Goal: Information Seeking & Learning: Understand process/instructions

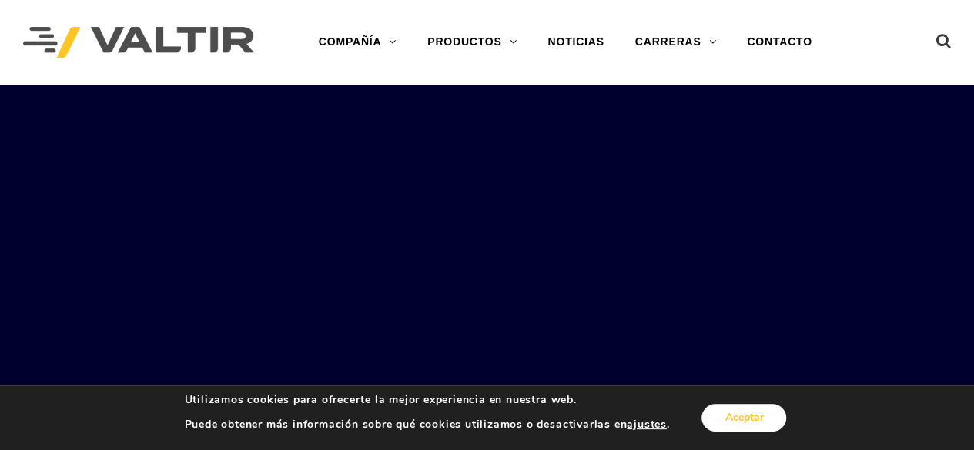
click at [758, 410] on button "Aceptar" at bounding box center [743, 418] width 85 height 28
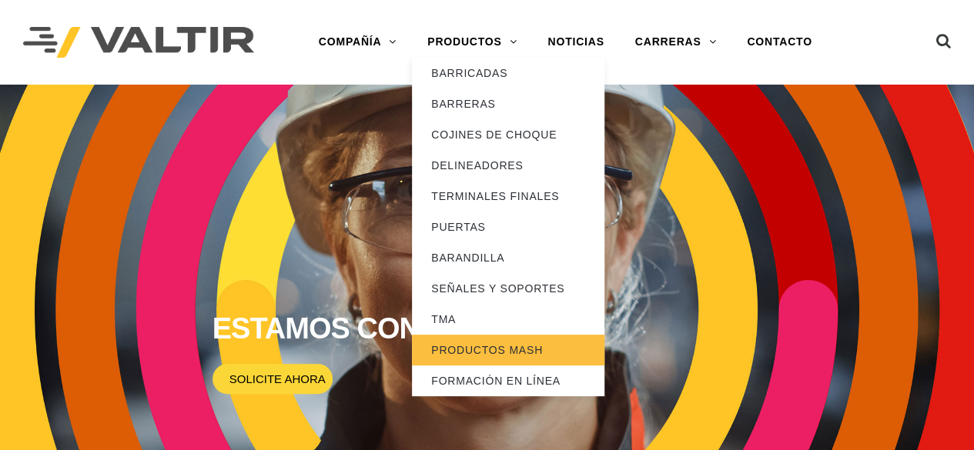
click at [467, 348] on font "PRODUCTOS MASH" at bounding box center [487, 350] width 112 height 12
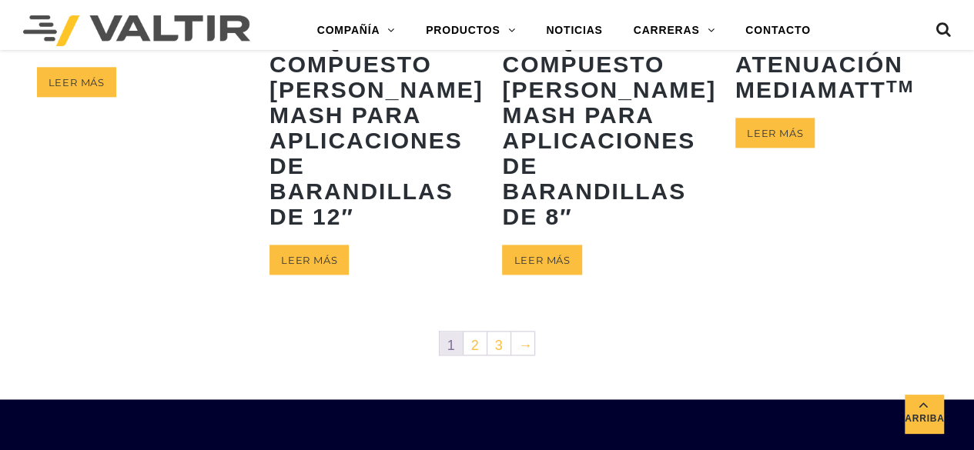
scroll to position [895, 0]
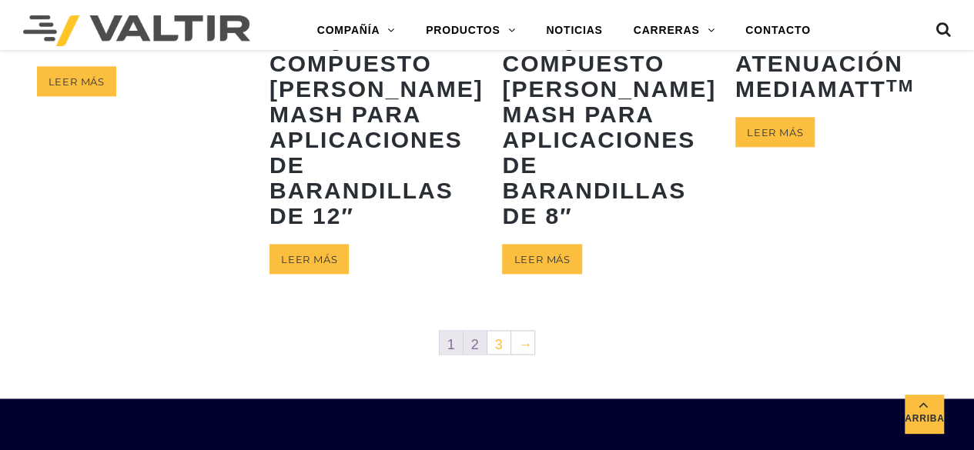
click at [483, 354] on link "2" at bounding box center [475, 342] width 23 height 23
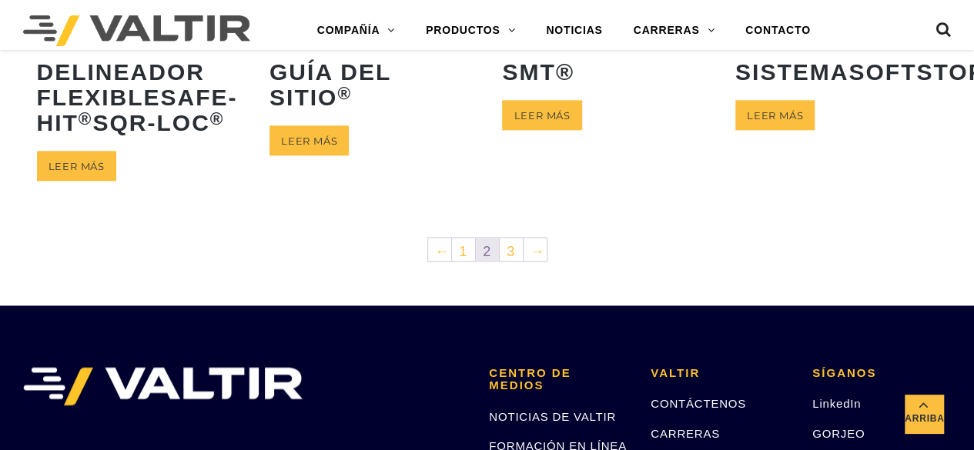
scroll to position [882, 0]
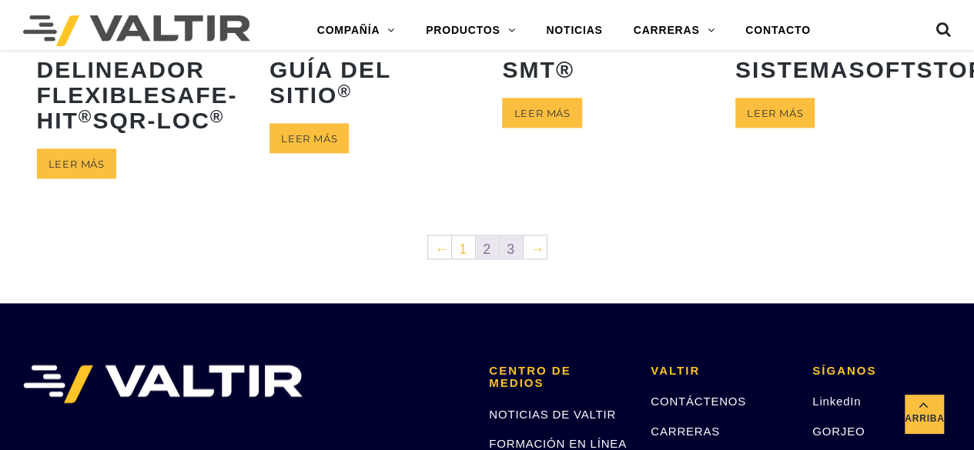
click at [511, 257] on font "3" at bounding box center [511, 249] width 8 height 15
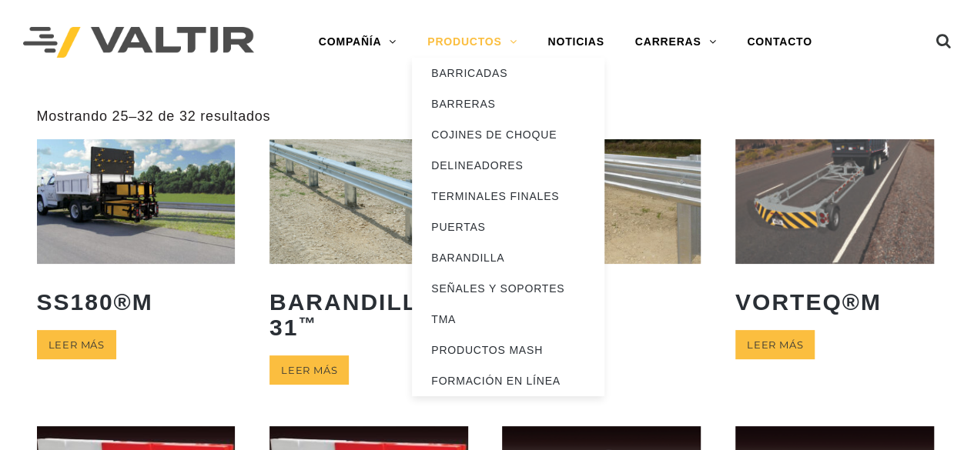
click at [508, 49] on link "PRODUCTOS" at bounding box center [472, 42] width 120 height 31
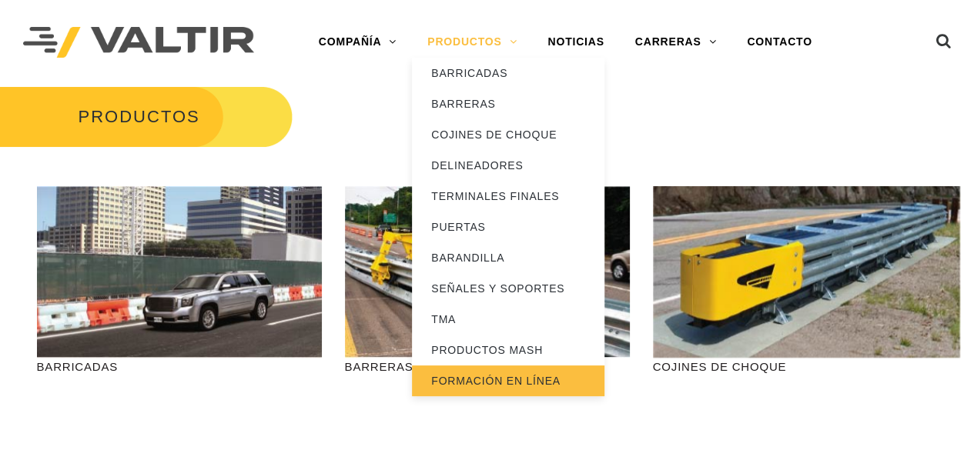
click at [507, 373] on link "FORMACIÓN EN LÍNEA" at bounding box center [508, 381] width 192 height 31
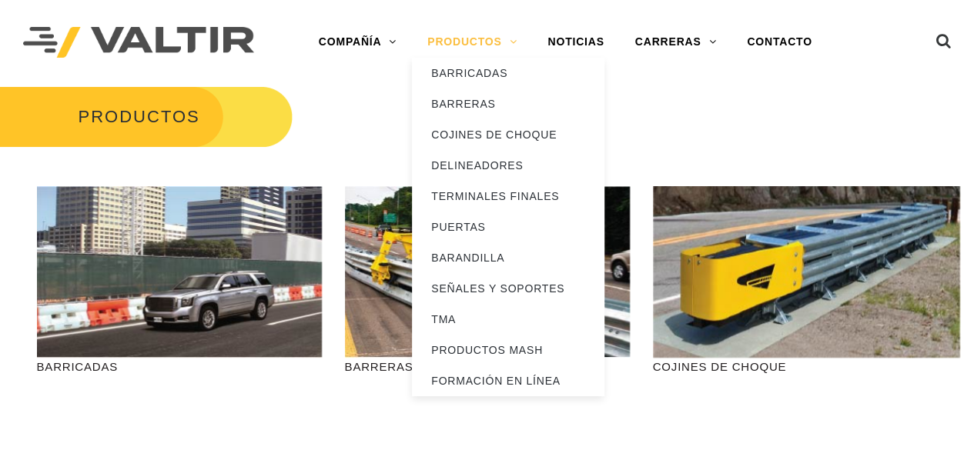
click at [499, 42] on font "PRODUCTOS" at bounding box center [464, 41] width 74 height 12
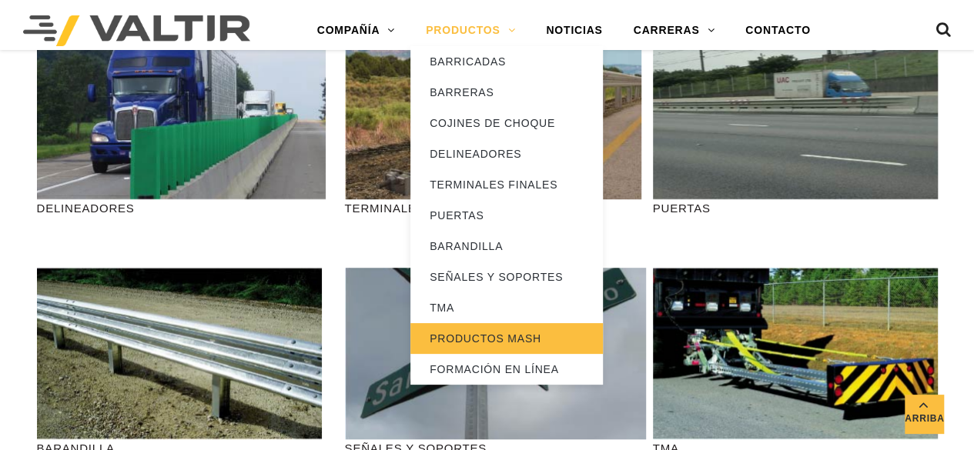
scroll to position [399, 0]
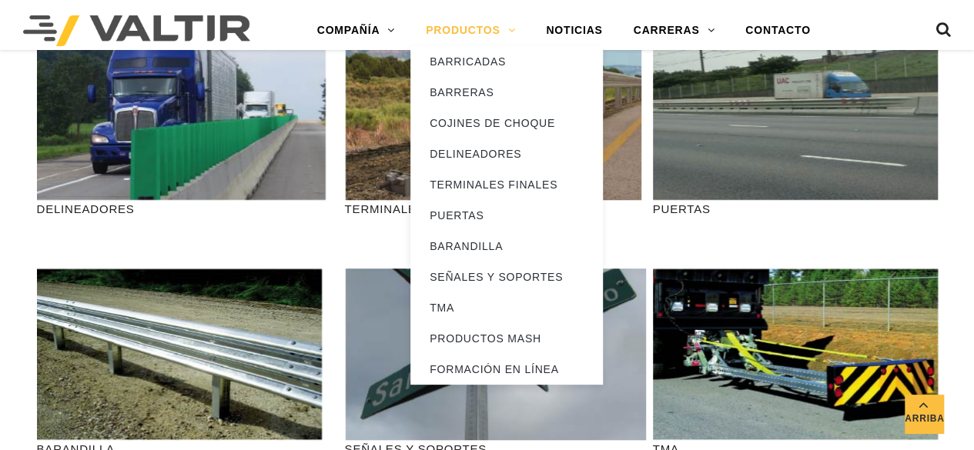
click at [507, 27] on link "PRODUCTOS" at bounding box center [470, 30] width 120 height 31
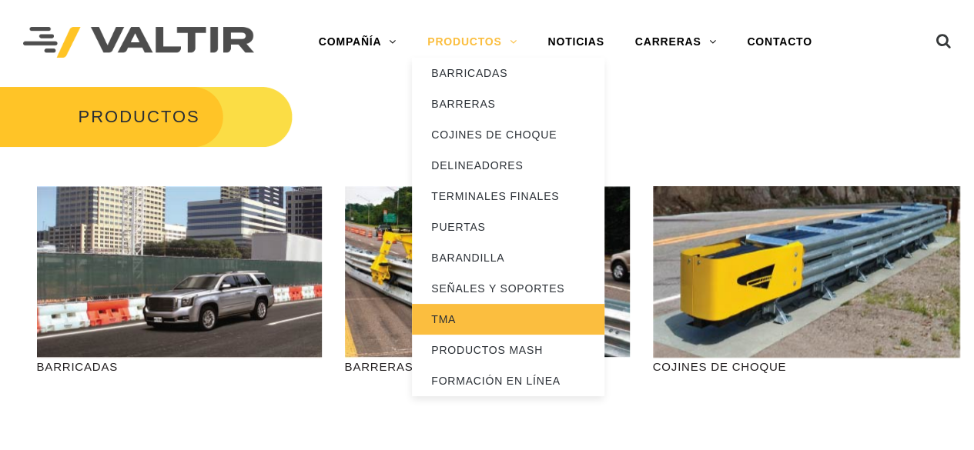
click at [521, 311] on link "TMA" at bounding box center [508, 319] width 192 height 31
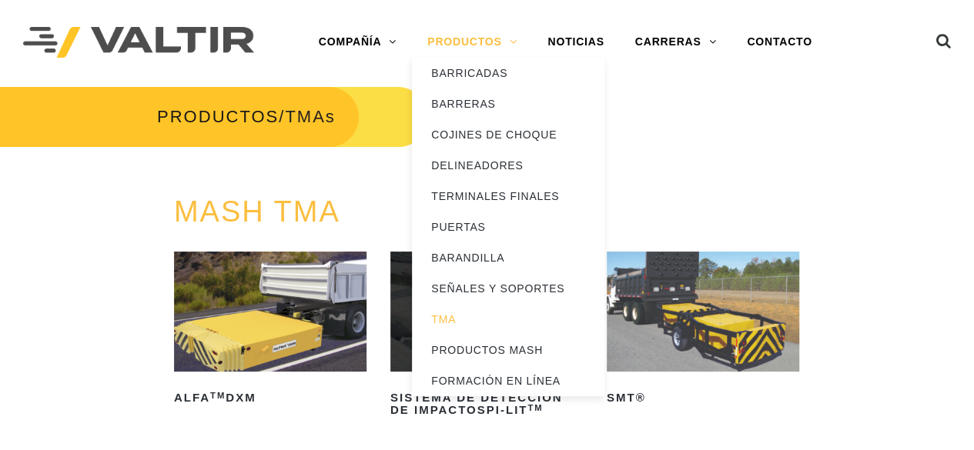
click at [507, 36] on link "PRODUCTOS" at bounding box center [472, 42] width 120 height 31
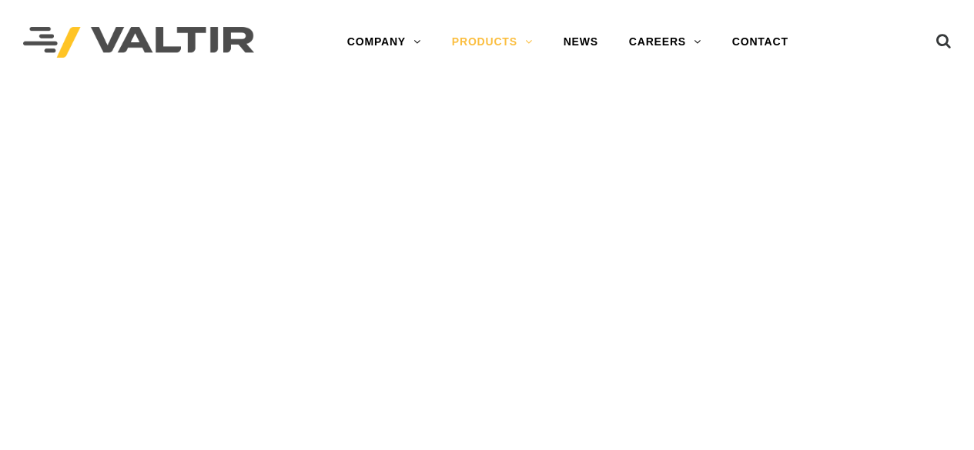
click at [473, 84] on div "Menu COMPANY ABOUT VALTIR OUR HISTORY RENTALS INTERNATIONAL PRODUCTS BARRICADES…" at bounding box center [567, 42] width 566 height 85
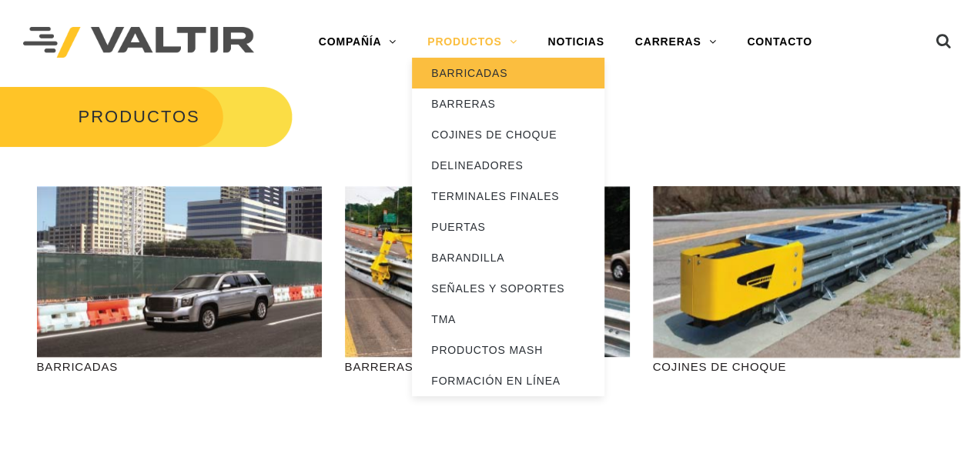
click at [488, 70] on font "BARRICADAS" at bounding box center [469, 73] width 76 height 12
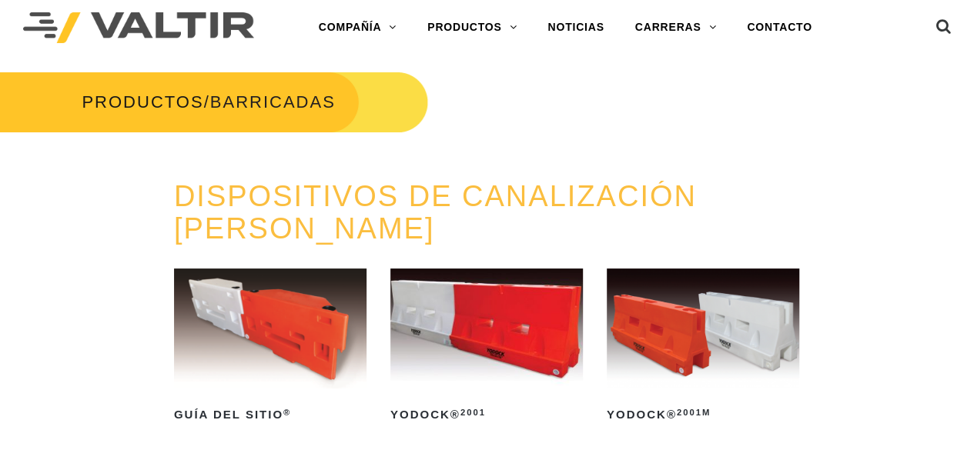
scroll to position [8, 0]
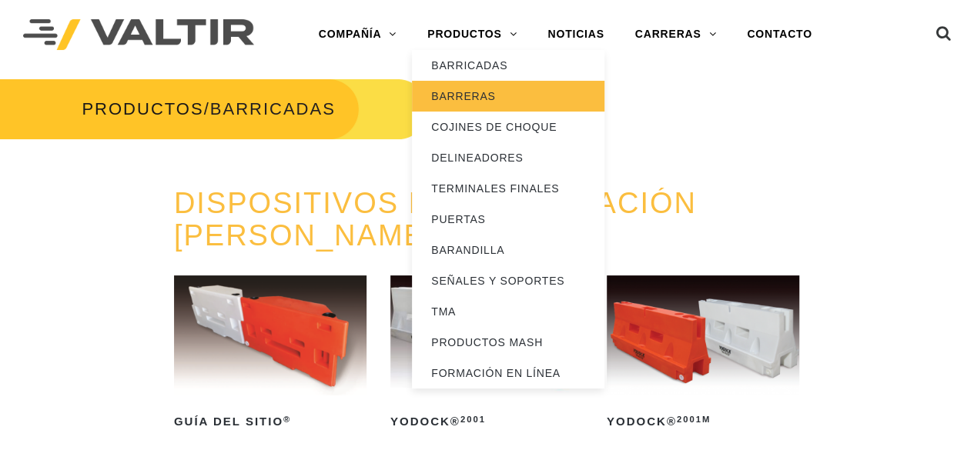
click at [485, 90] on font "BARRERAS" at bounding box center [463, 96] width 64 height 12
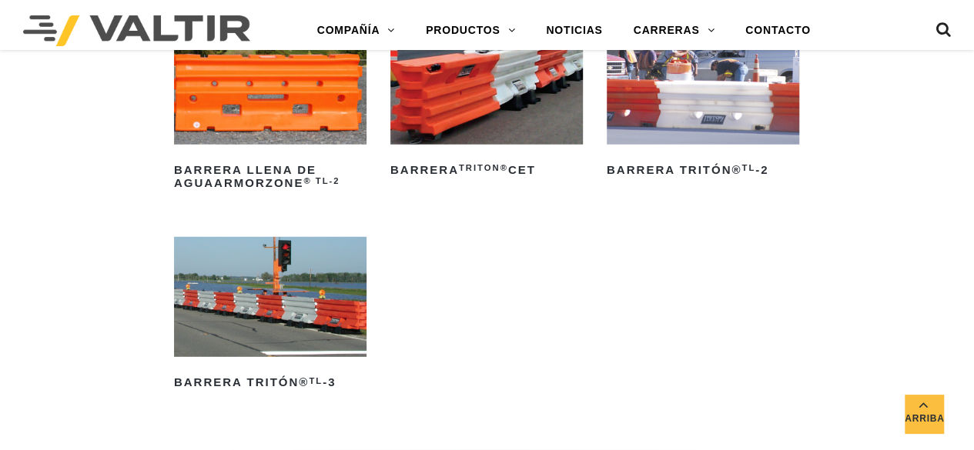
scroll to position [1953, 0]
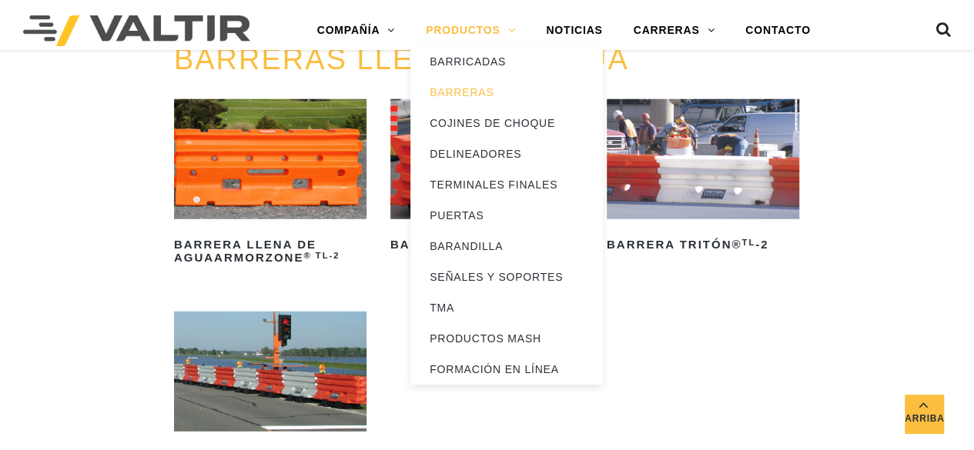
click at [516, 36] on link "PRODUCTOS" at bounding box center [470, 30] width 120 height 31
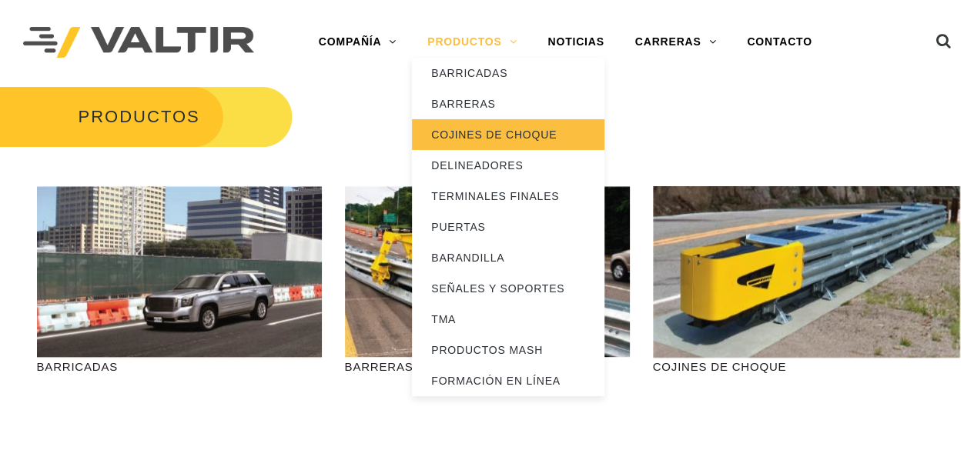
click at [513, 131] on font "COJINES DE CHOQUE" at bounding box center [494, 135] width 126 height 12
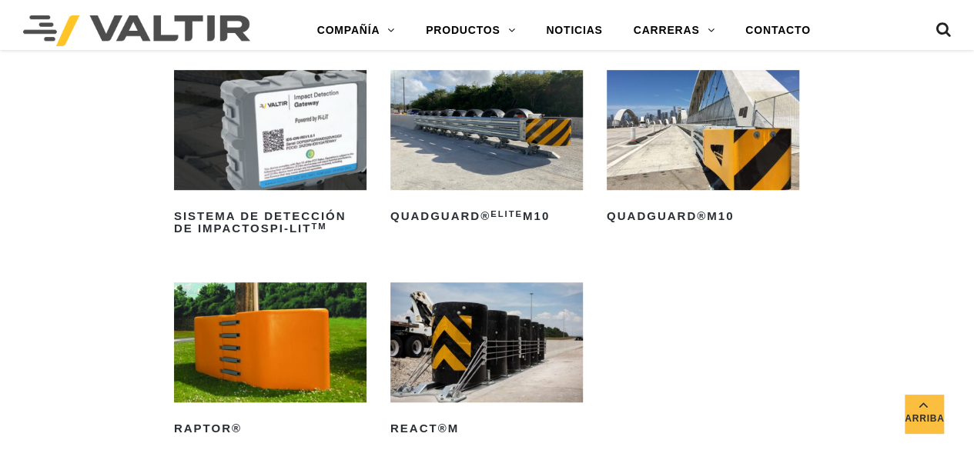
scroll to position [400, 0]
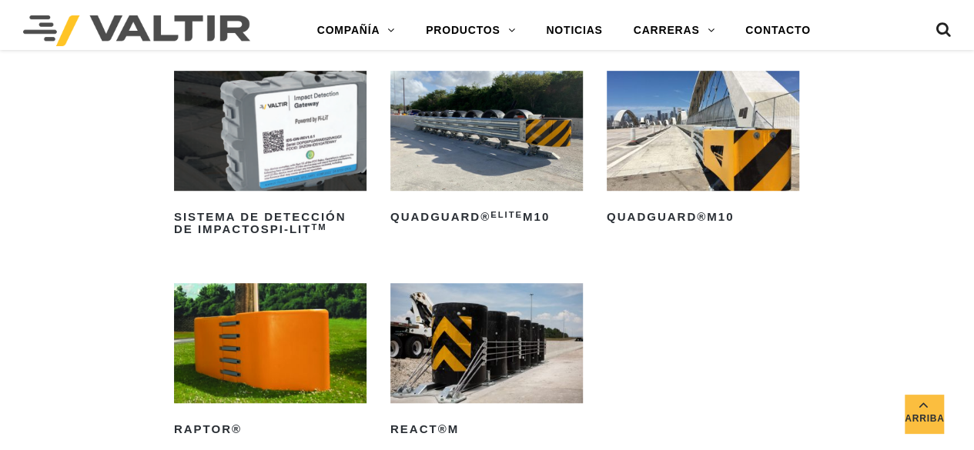
click at [701, 194] on link "QuadGuard® M10 ​" at bounding box center [703, 150] width 192 height 159
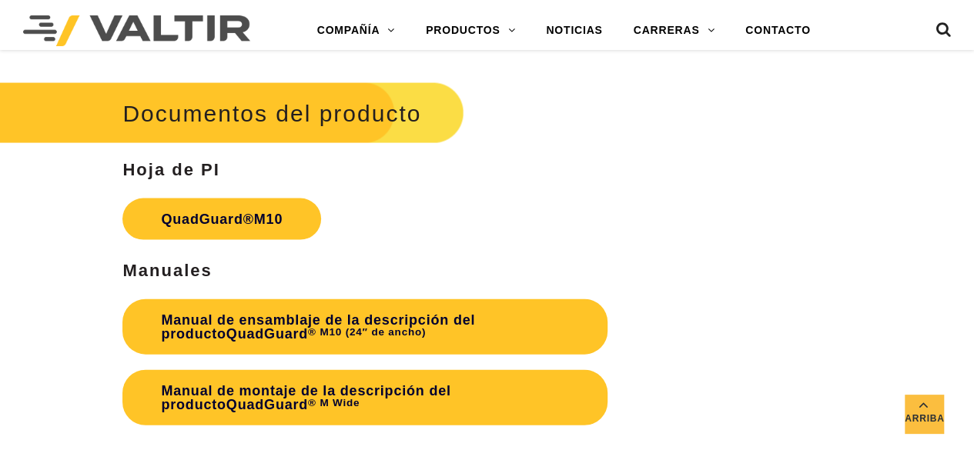
scroll to position [4454, 0]
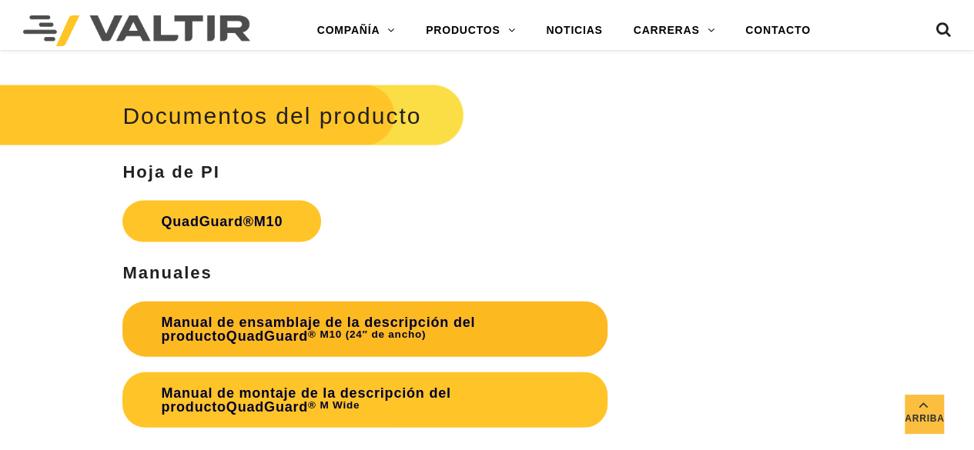
click at [209, 315] on font "Manual de ensamblaje de la descripción del producto" at bounding box center [318, 329] width 314 height 29
